Goal: Check status: Check status

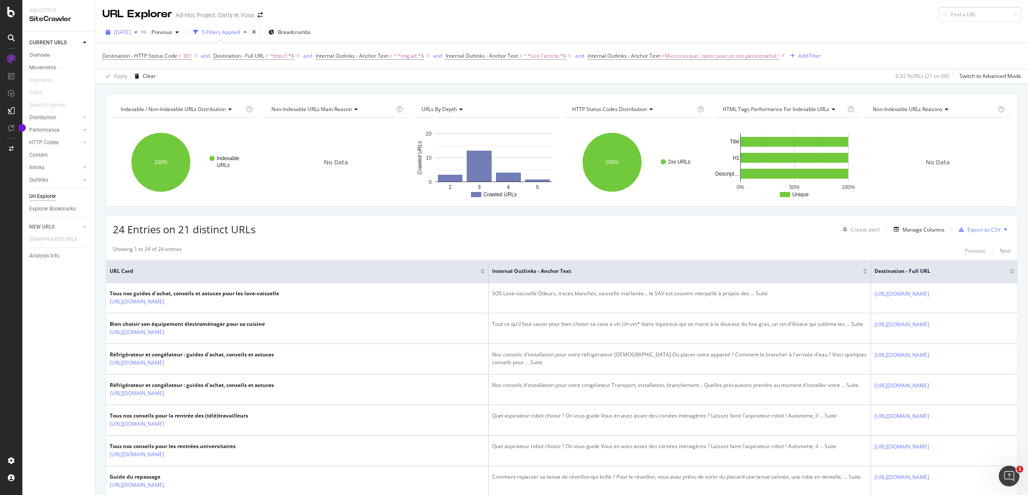
click at [122, 30] on span "[DATE]" at bounding box center [122, 31] width 17 height 7
click at [136, 52] on div "[DATE]" at bounding box center [139, 50] width 48 height 8
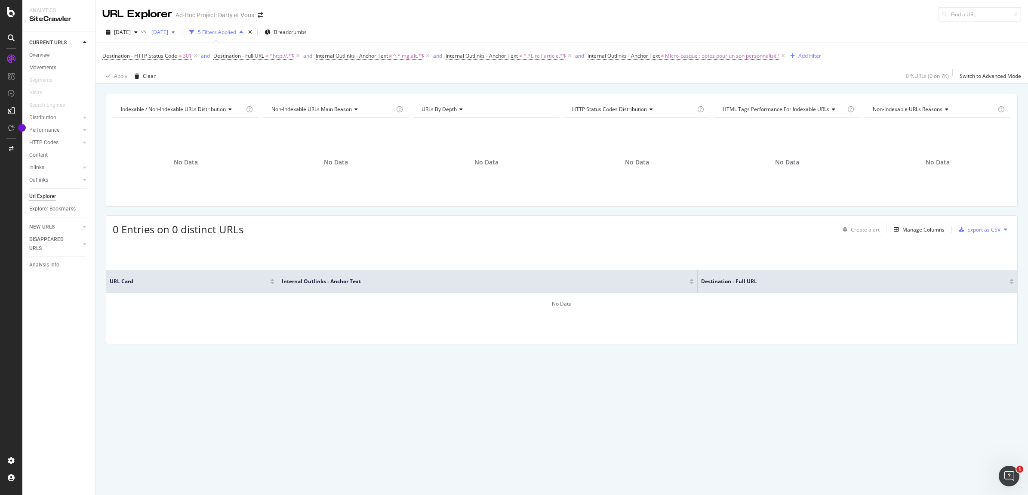
click at [179, 26] on div "[DATE]" at bounding box center [163, 32] width 31 height 13
click at [190, 46] on div "[DATE]" at bounding box center [188, 50] width 48 height 8
